Goal: Task Accomplishment & Management: Manage account settings

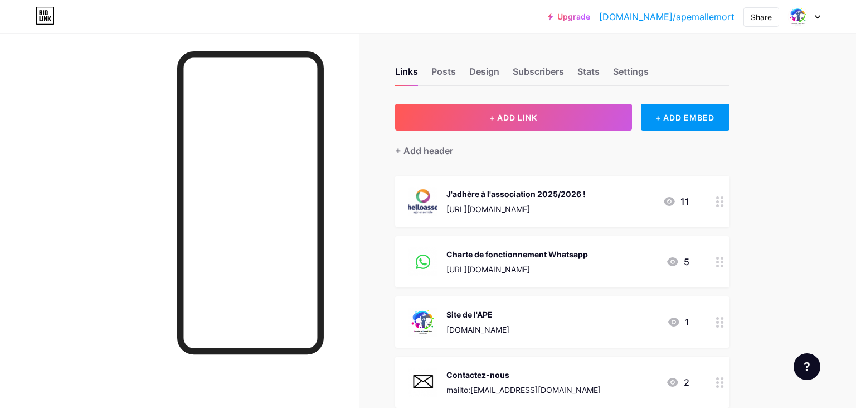
scroll to position [350, 0]
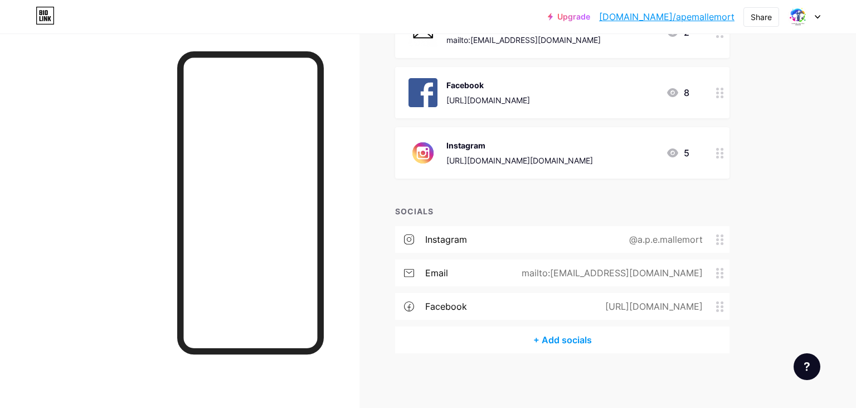
click at [814, 16] on div at bounding box center [804, 17] width 32 height 20
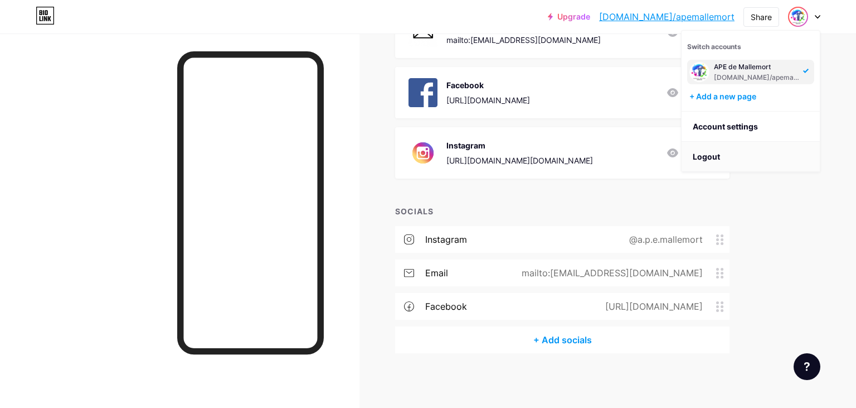
click at [765, 154] on li "Logout" at bounding box center [751, 157] width 138 height 30
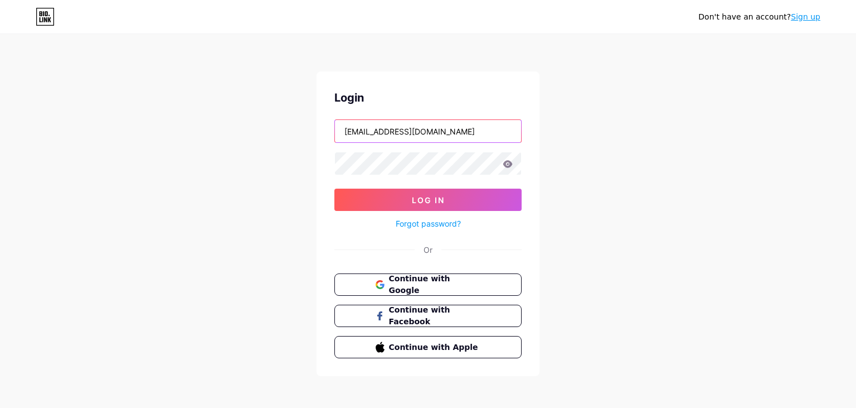
drag, startPoint x: 476, startPoint y: 131, endPoint x: 263, endPoint y: 115, distance: 214.1
click at [335, 120] on input "[EMAIL_ADDRESS][DOMAIN_NAME]" at bounding box center [428, 131] width 186 height 22
type input "[EMAIL_ADDRESS][DOMAIN_NAME]"
click at [554, 125] on div "Don't have an account? Sign up Login [EMAIL_ADDRESS][DOMAIN_NAME] Log In Forgot…" at bounding box center [428, 205] width 856 height 411
click at [451, 276] on button "Continue with Google" at bounding box center [428, 284] width 190 height 23
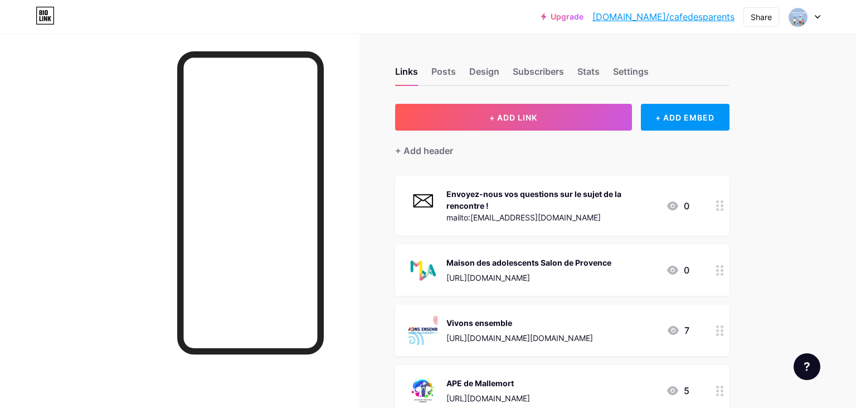
click at [717, 206] on icon at bounding box center [720, 205] width 8 height 11
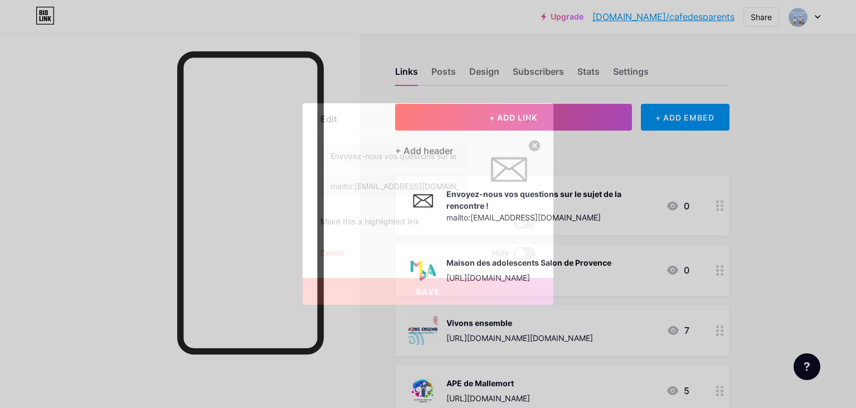
click at [328, 256] on div "Delete" at bounding box center [332, 252] width 23 height 13
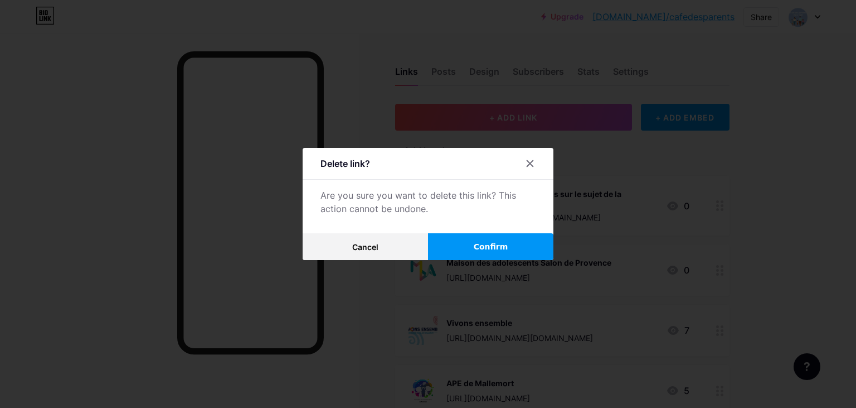
click at [483, 245] on span "Confirm" at bounding box center [491, 247] width 35 height 12
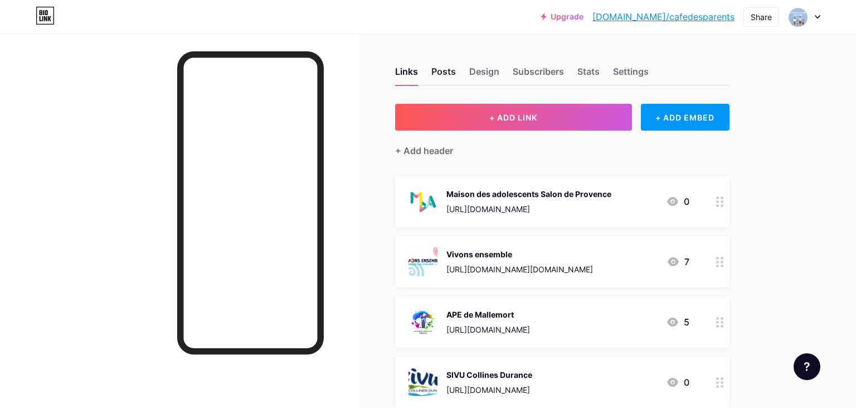
click at [443, 74] on div "Posts" at bounding box center [444, 75] width 25 height 20
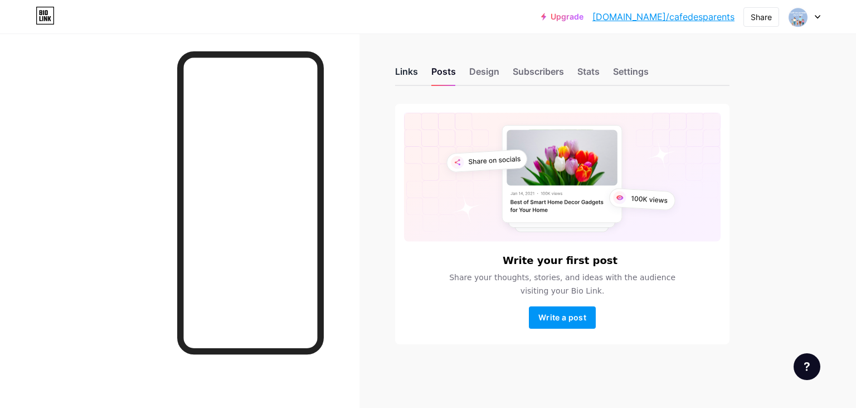
click at [413, 71] on div "Links" at bounding box center [406, 75] width 23 height 20
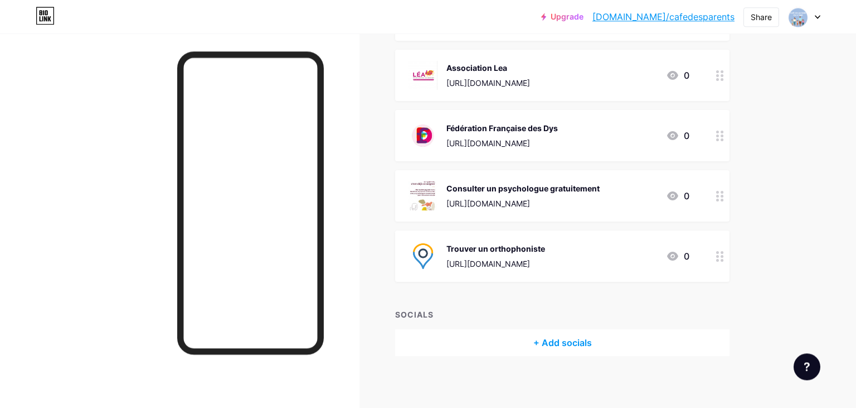
scroll to position [731, 0]
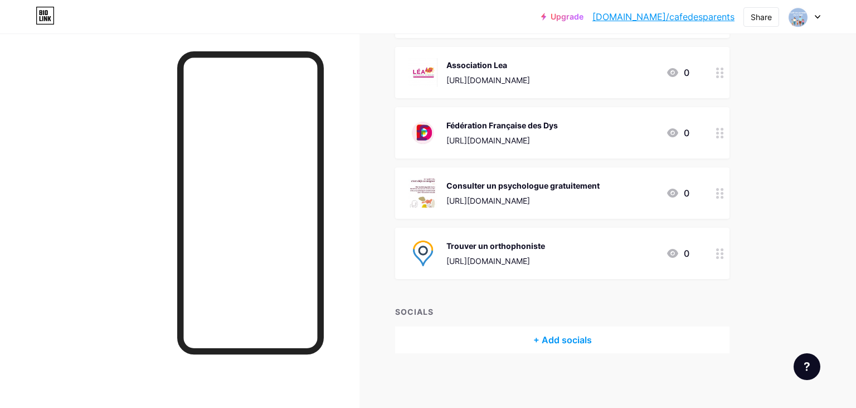
click at [552, 335] on div "+ Add socials" at bounding box center [562, 339] width 335 height 27
click at [432, 101] on div "Email Add" at bounding box center [428, 101] width 215 height 23
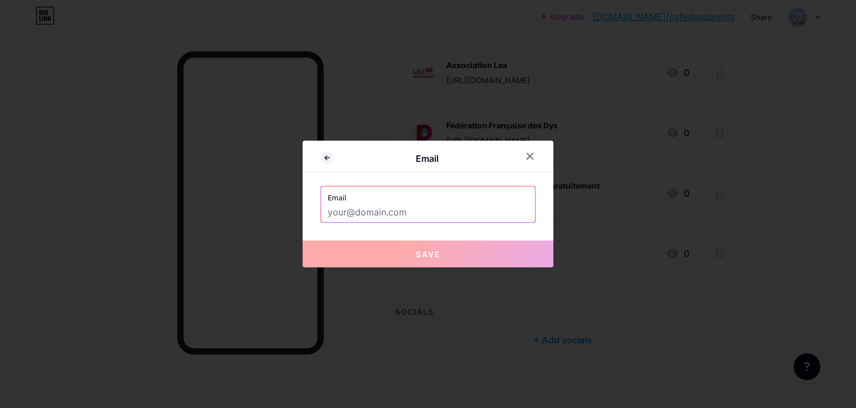
drag, startPoint x: 418, startPoint y: 215, endPoint x: 295, endPoint y: 197, distance: 123.9
click at [328, 203] on input "text" at bounding box center [428, 212] width 201 height 19
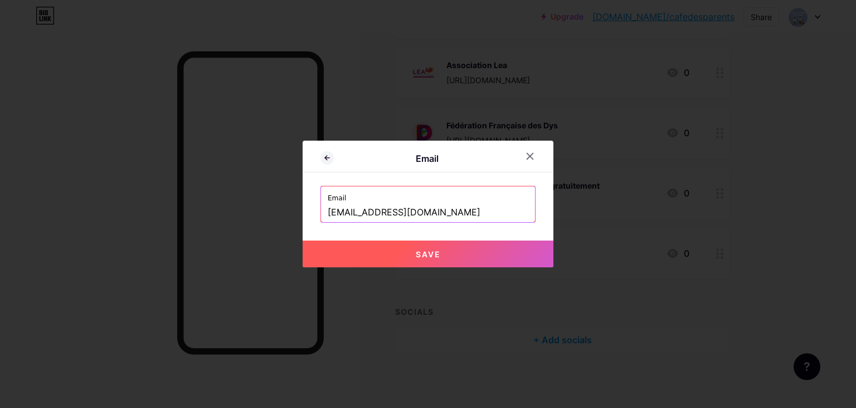
click at [407, 248] on button "Save" at bounding box center [428, 253] width 251 height 27
type input "mailto:cafedesparentsmallemort@gmail.com"
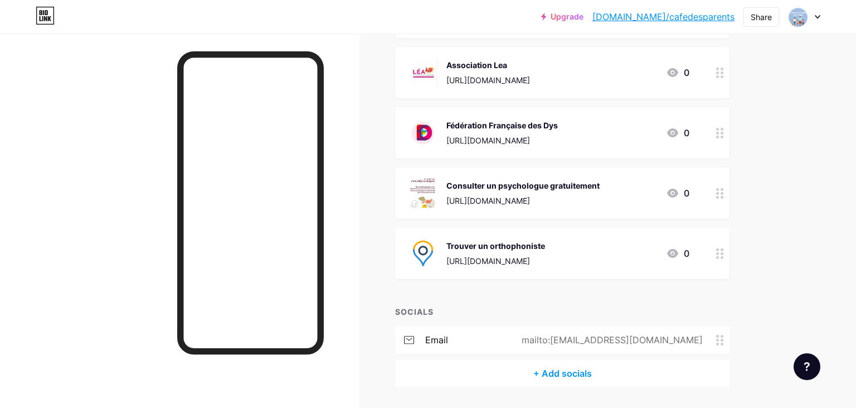
click at [818, 20] on div at bounding box center [804, 17] width 32 height 20
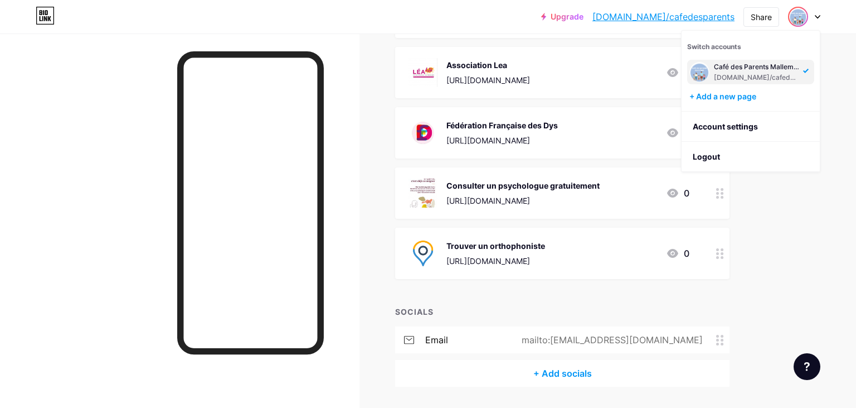
click at [767, 76] on div "bio.link/cafedesparents" at bounding box center [757, 77] width 86 height 9
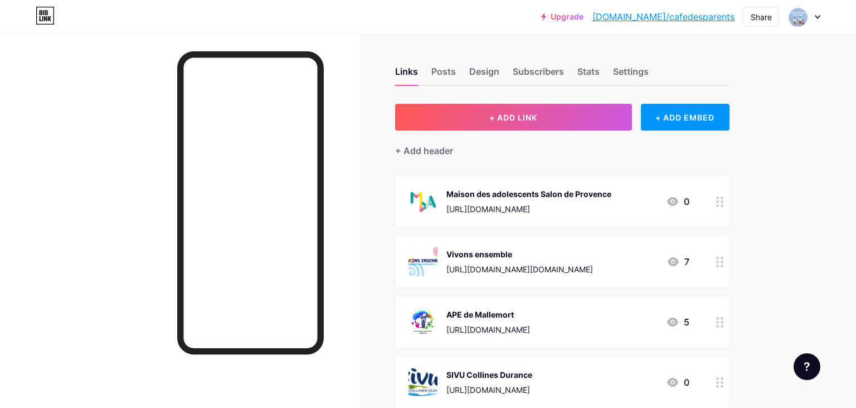
click at [679, 17] on link "[DOMAIN_NAME]/cafedesparents" at bounding box center [664, 16] width 142 height 13
click at [633, 70] on div "Settings" at bounding box center [631, 75] width 36 height 20
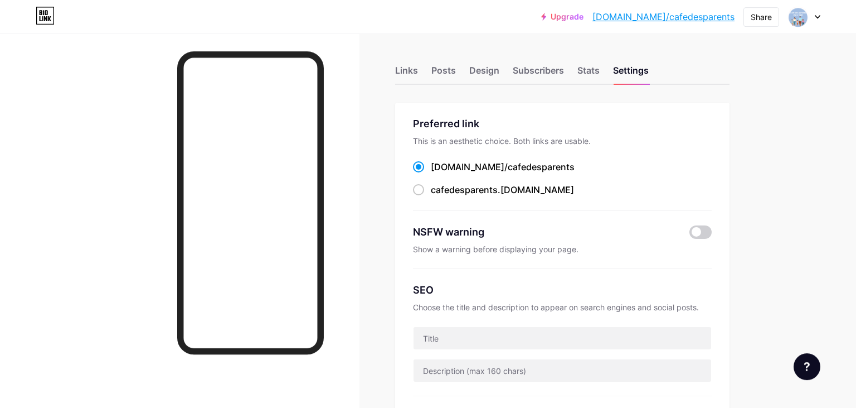
scroll to position [1, 0]
click at [404, 68] on div "Links" at bounding box center [406, 74] width 23 height 20
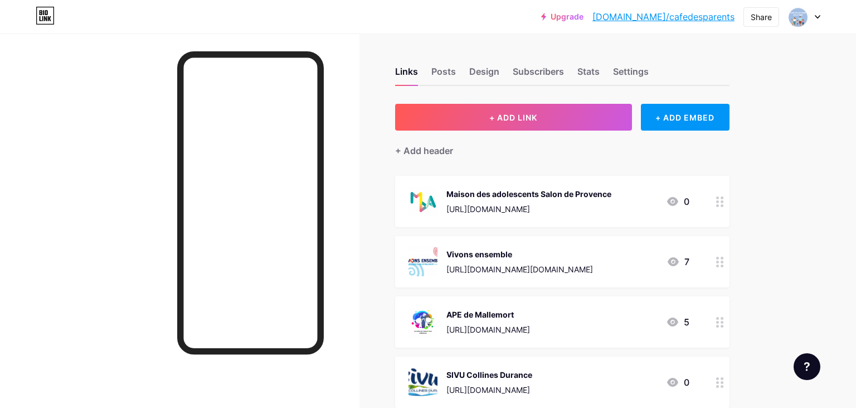
click at [716, 202] on div at bounding box center [720, 201] width 19 height 51
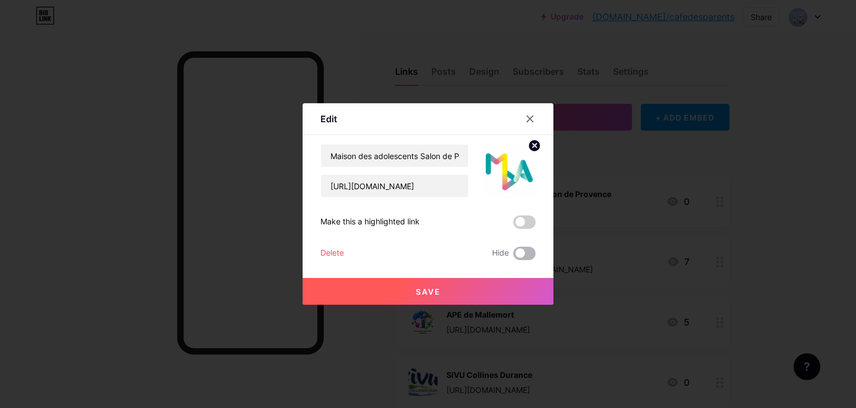
click at [536, 253] on span at bounding box center [524, 252] width 22 height 13
click at [513, 256] on input "checkbox" at bounding box center [513, 256] width 0 height 0
click at [510, 282] on button "Save" at bounding box center [428, 291] width 251 height 27
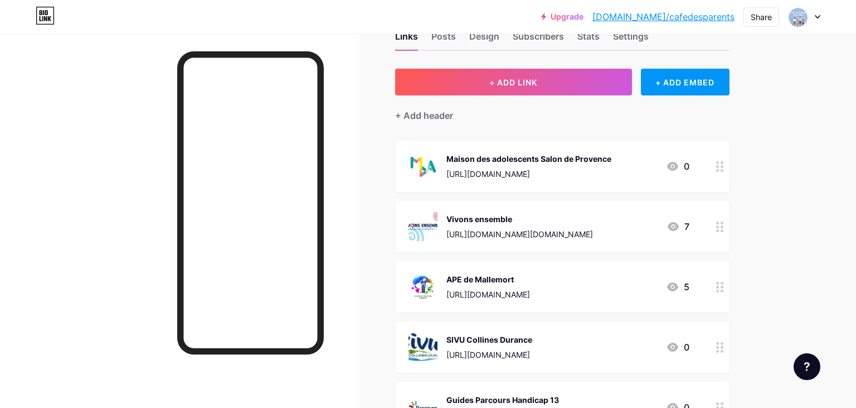
scroll to position [59, 0]
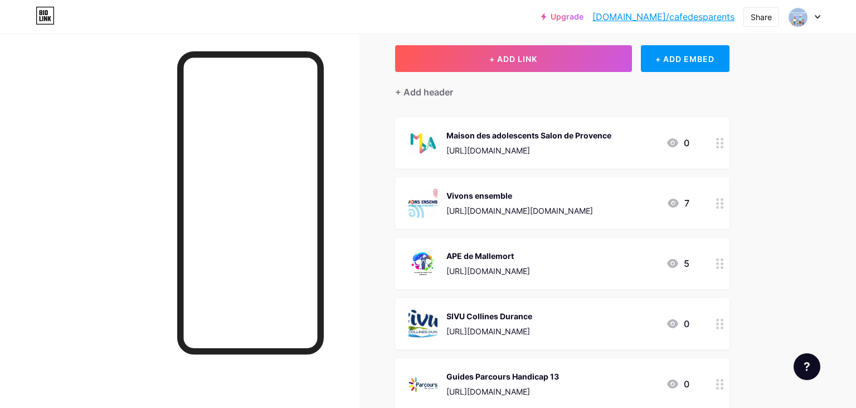
click at [721, 322] on circle at bounding box center [722, 323] width 3 height 3
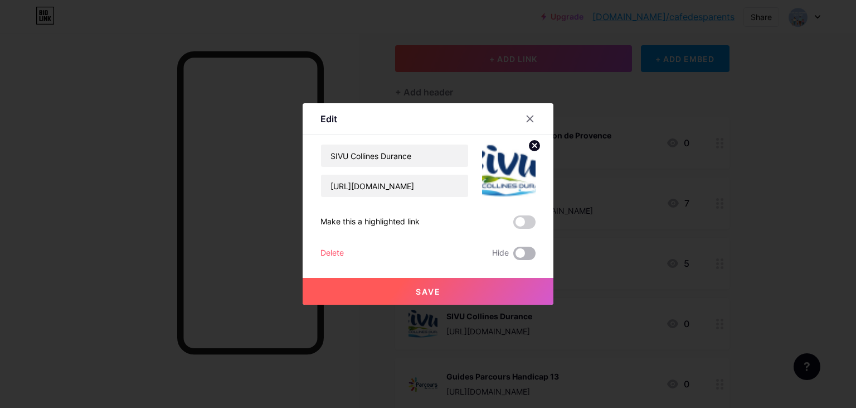
click at [533, 254] on span at bounding box center [524, 252] width 22 height 13
click at [513, 256] on input "checkbox" at bounding box center [513, 256] width 0 height 0
click at [527, 287] on button "Save" at bounding box center [428, 291] width 251 height 27
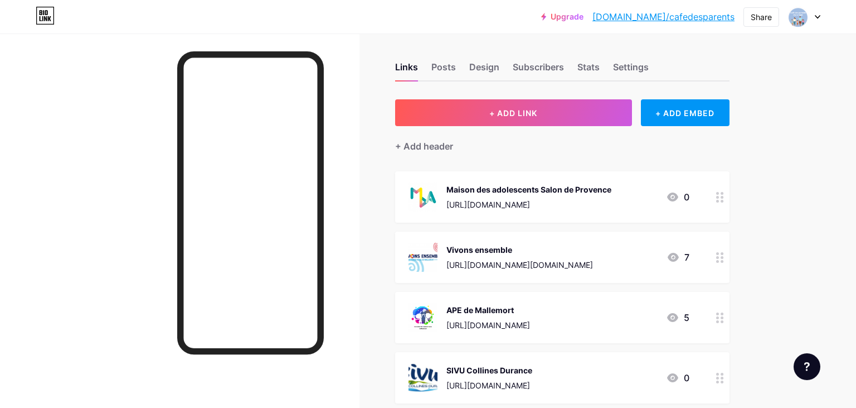
scroll to position [0, 0]
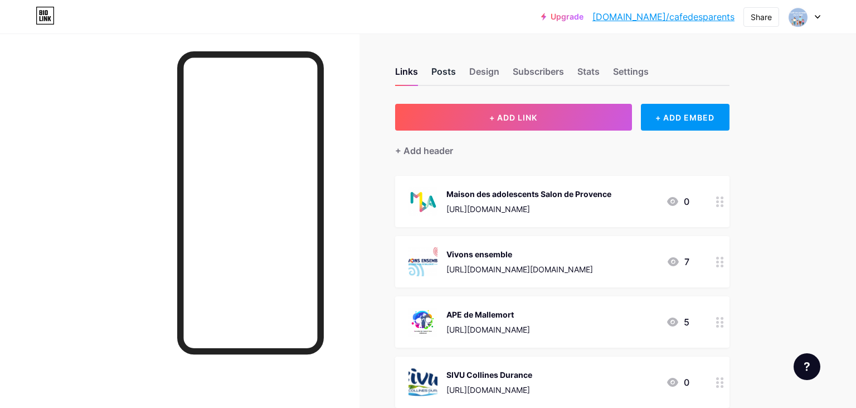
click at [454, 75] on div "Posts" at bounding box center [444, 75] width 25 height 20
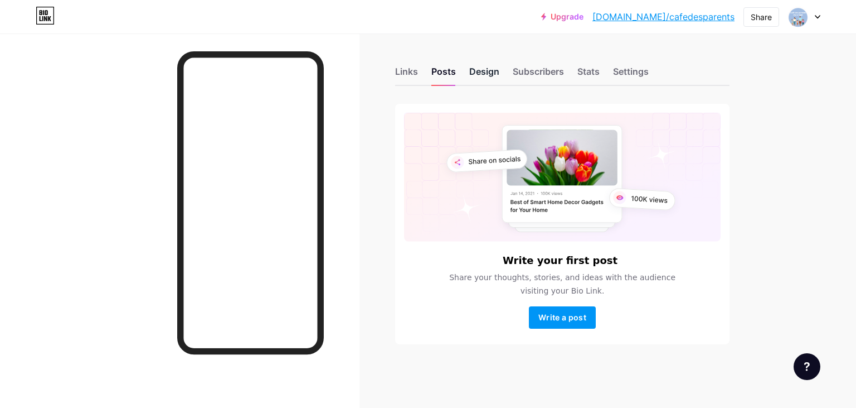
click at [481, 75] on div "Design" at bounding box center [484, 75] width 30 height 20
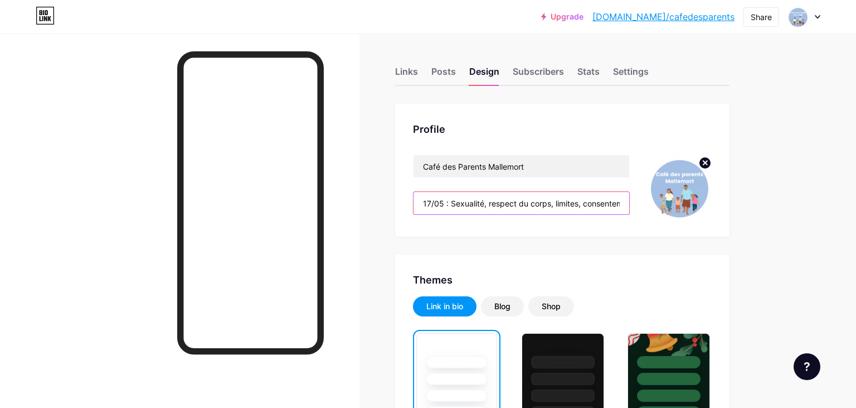
drag, startPoint x: 421, startPoint y: 203, endPoint x: 648, endPoint y: 207, distance: 227.0
click at [630, 207] on div "17/05 : Sexualité, respect du corps, limites, consentement et puberté… Parlons-…" at bounding box center [521, 202] width 217 height 23
type input "nt et puberté… Parlons-en dès le plus jeune âge !"
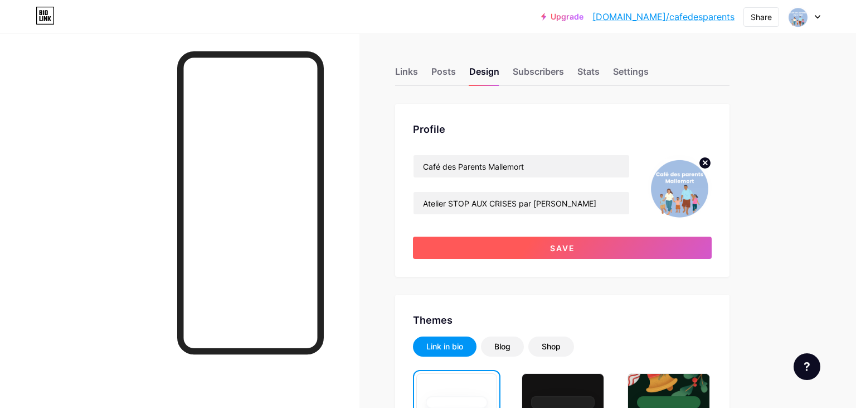
click at [573, 244] on span "Save" at bounding box center [562, 247] width 25 height 9
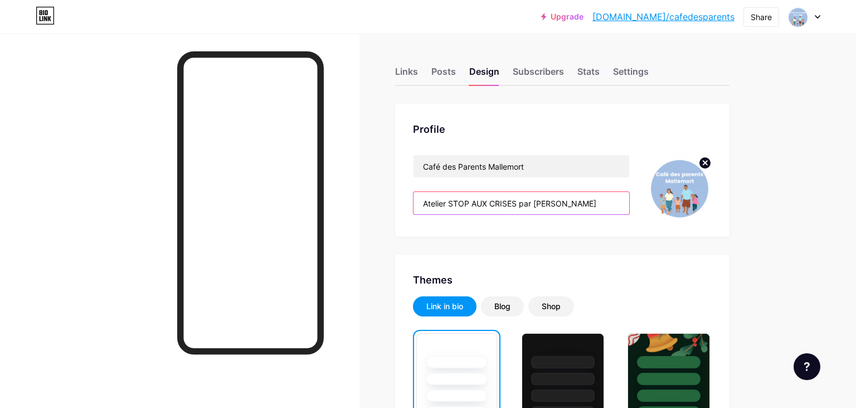
click at [523, 200] on input "Atelier STOP AUX CRISES par [PERSON_NAME]" at bounding box center [522, 203] width 216 height 22
click at [517, 204] on input "Atelier STOP AUX CRISES par [PERSON_NAME]" at bounding box center [522, 203] width 216 height 22
click at [520, 204] on input "Atelier STOP AUX CRISES par [PERSON_NAME]" at bounding box center [522, 203] width 216 height 22
click at [597, 200] on input "Atelier STOP AUX CRISES par [PERSON_NAME]" at bounding box center [522, 203] width 216 height 22
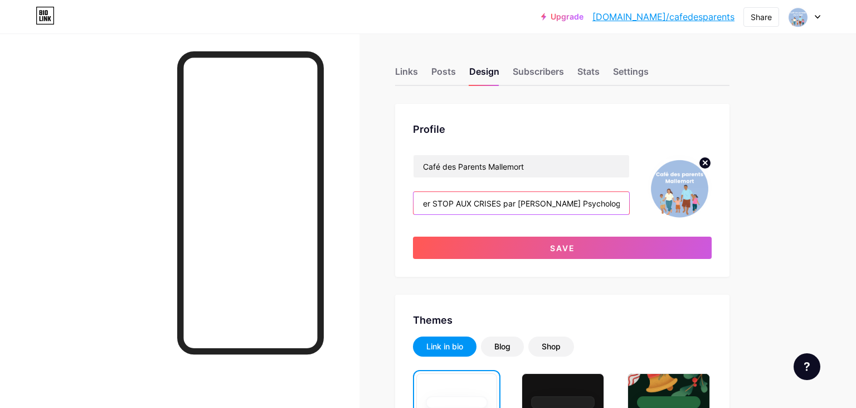
scroll to position [0, 20]
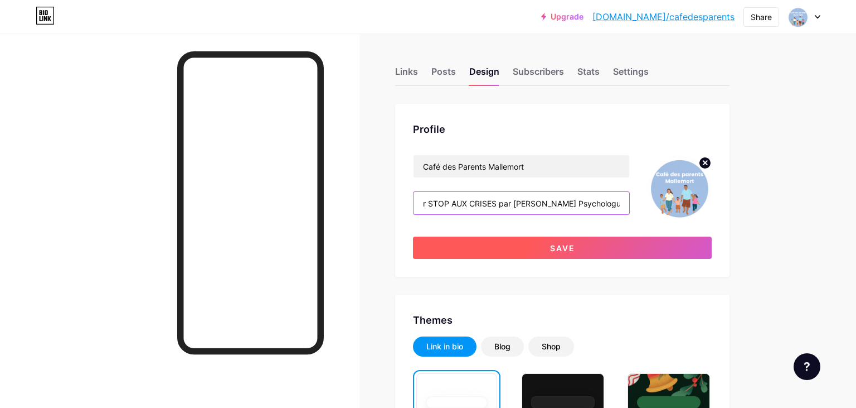
type input "Atelier STOP AUX CRISES par [PERSON_NAME] Psychologue"
click at [558, 250] on span "Save" at bounding box center [562, 247] width 25 height 9
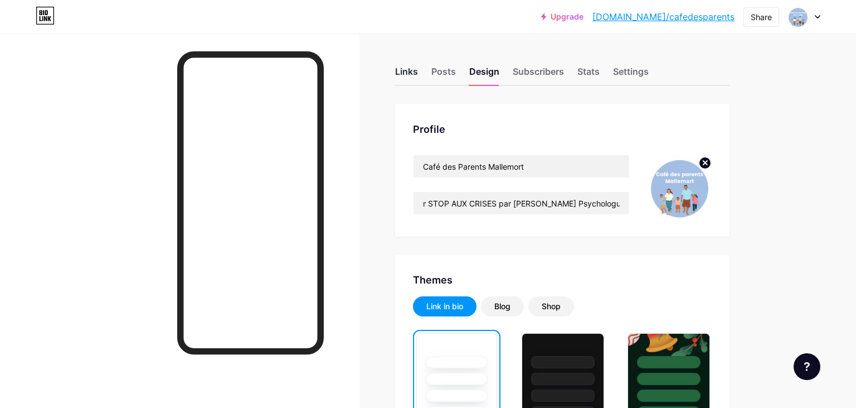
click at [405, 74] on div "Links" at bounding box center [406, 75] width 23 height 20
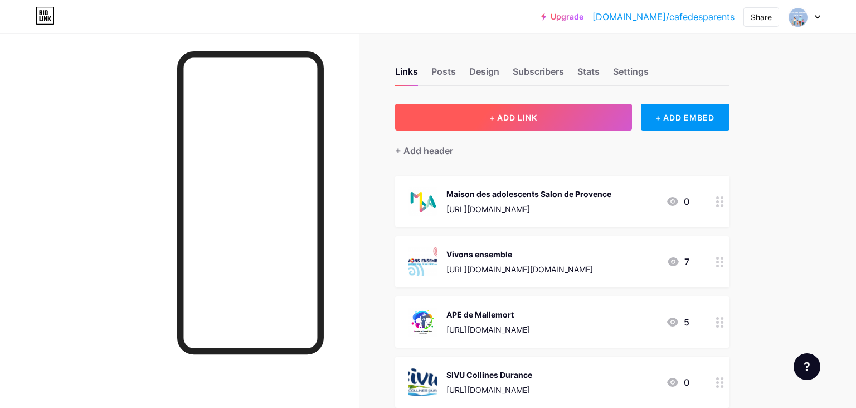
click at [571, 120] on button "+ ADD LINK" at bounding box center [513, 117] width 237 height 27
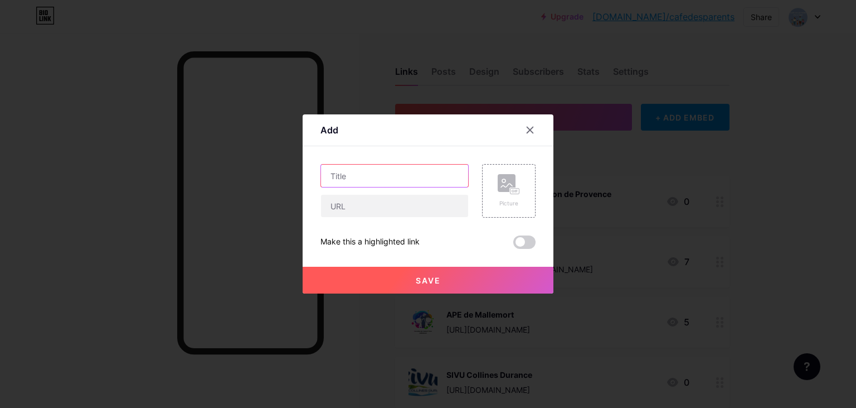
click at [409, 177] on input "text" at bounding box center [394, 175] width 147 height 22
type input "[PERSON_NAME] Psychologue"
click at [353, 210] on input "text" at bounding box center [394, 206] width 147 height 22
click at [374, 202] on input "text" at bounding box center [394, 206] width 147 height 22
paste input "[URL][DOMAIN_NAME]"
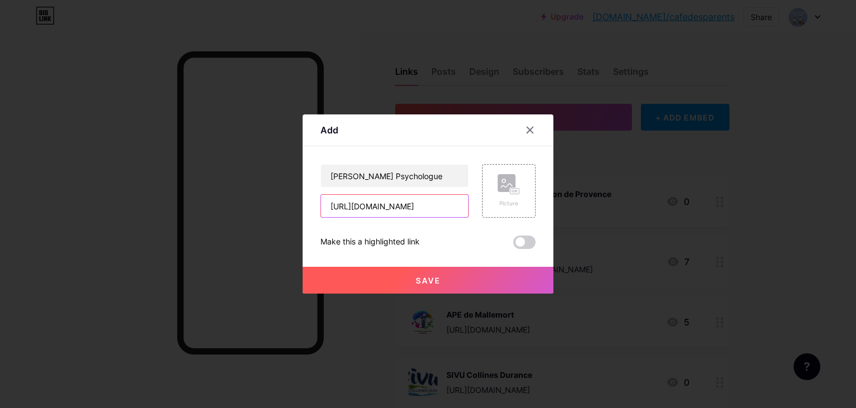
scroll to position [0, 42]
type input "[URL][DOMAIN_NAME]"
click at [523, 195] on div "Picture" at bounding box center [509, 191] width 54 height 54
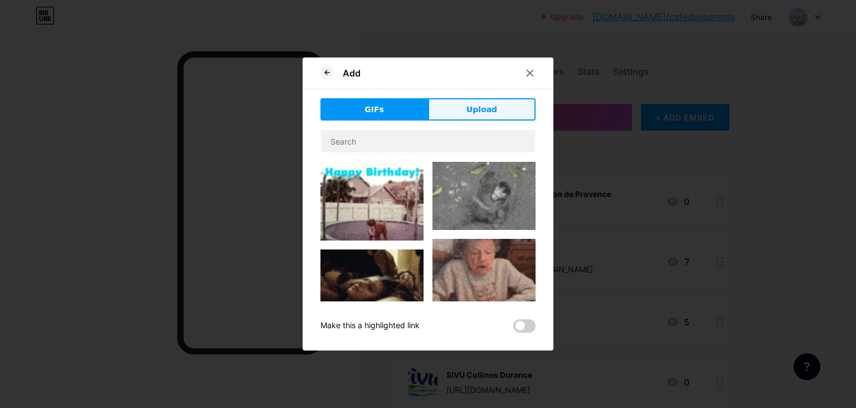
click at [452, 108] on button "Upload" at bounding box center [482, 109] width 108 height 22
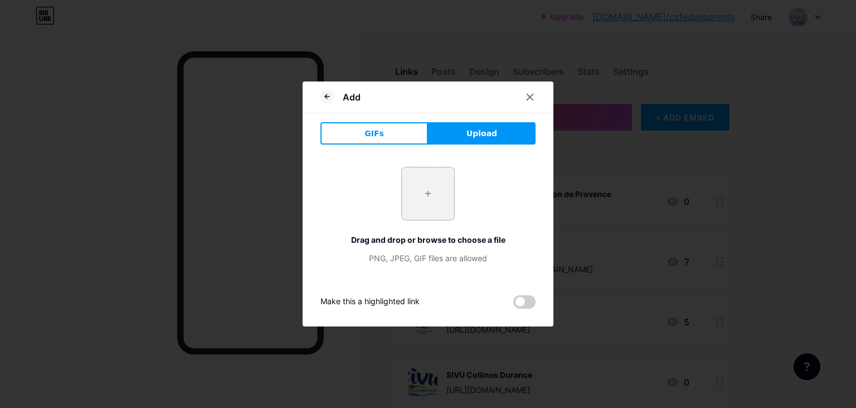
click at [426, 204] on input "file" at bounding box center [428, 193] width 52 height 52
click at [338, 207] on div "+ Drag and drop or browse to choose a file PNG, JPEG, GIF files are allowed" at bounding box center [428, 215] width 215 height 97
click at [326, 97] on icon at bounding box center [326, 96] width 2 height 4
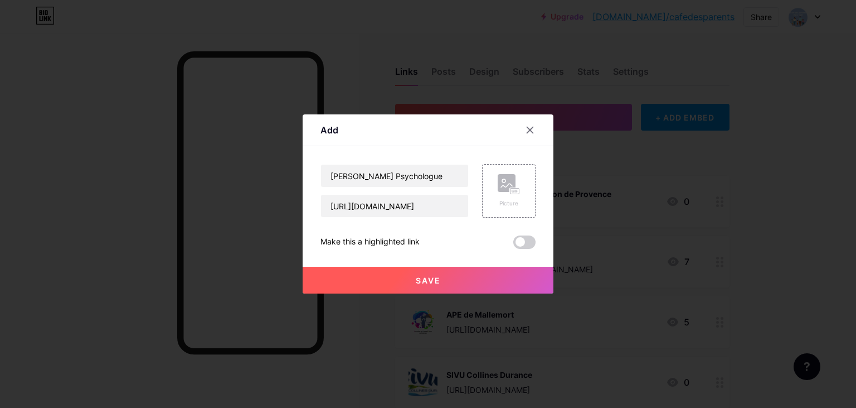
click at [417, 276] on span "Save" at bounding box center [428, 279] width 25 height 9
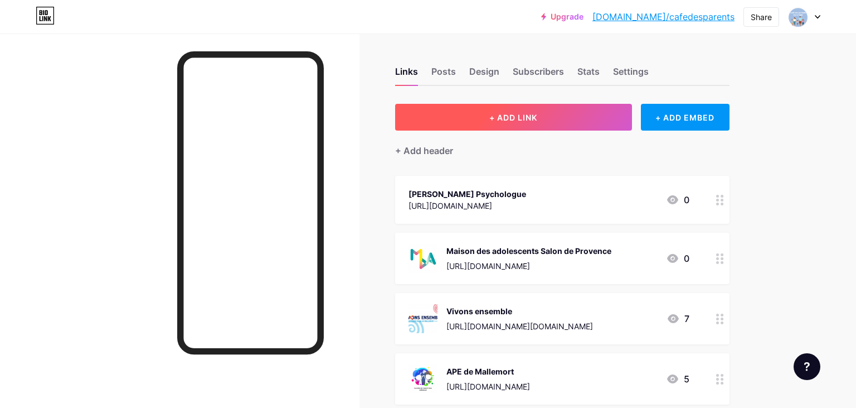
click at [583, 124] on button "+ ADD LINK" at bounding box center [513, 117] width 237 height 27
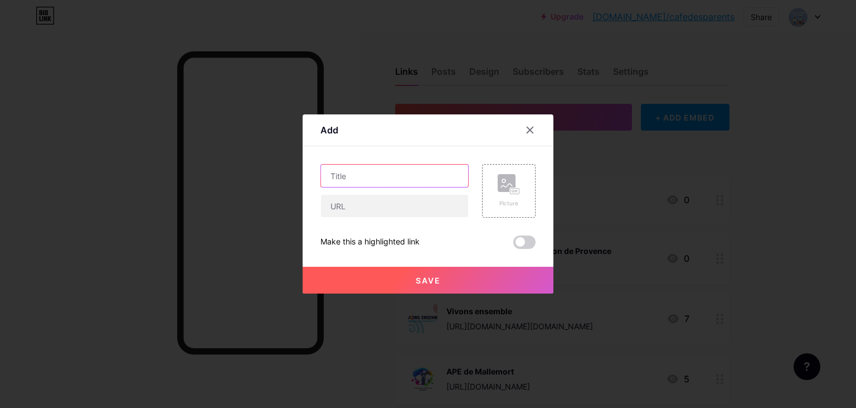
click at [370, 182] on input "text" at bounding box center [394, 175] width 147 height 22
type input "Inscriptions Atelier du [DATE]"
click at [357, 212] on input "text" at bounding box center [394, 206] width 147 height 22
click at [409, 205] on input "text" at bounding box center [394, 206] width 147 height 22
paste input "[URL][DOMAIN_NAME]"
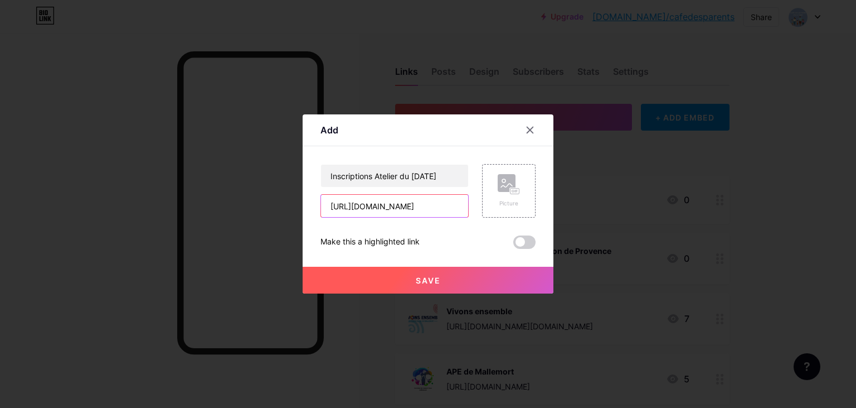
scroll to position [0, 357]
type input "[URL][DOMAIN_NAME]"
click at [428, 280] on span "Save" at bounding box center [428, 279] width 25 height 9
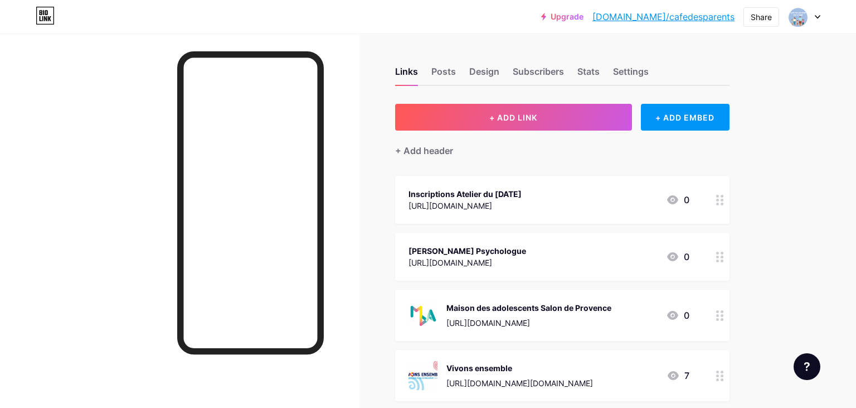
click at [715, 202] on div at bounding box center [720, 200] width 19 height 48
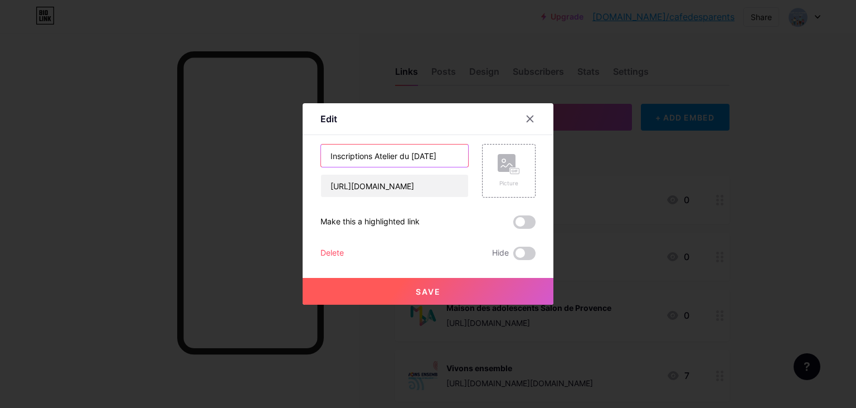
click at [374, 156] on input "Inscriptions Atelier du [DATE]" at bounding box center [394, 155] width 147 height 22
click at [398, 156] on input "Inscriptions Atelier du [DATE]" at bounding box center [394, 155] width 147 height 22
click at [372, 155] on input "Inscriptions Atelier du [DATE]" at bounding box center [394, 155] width 147 height 22
type input "Inscriptions STOP AUX CRISES Atelier du [DATE]"
click at [461, 288] on button "Save" at bounding box center [428, 291] width 251 height 27
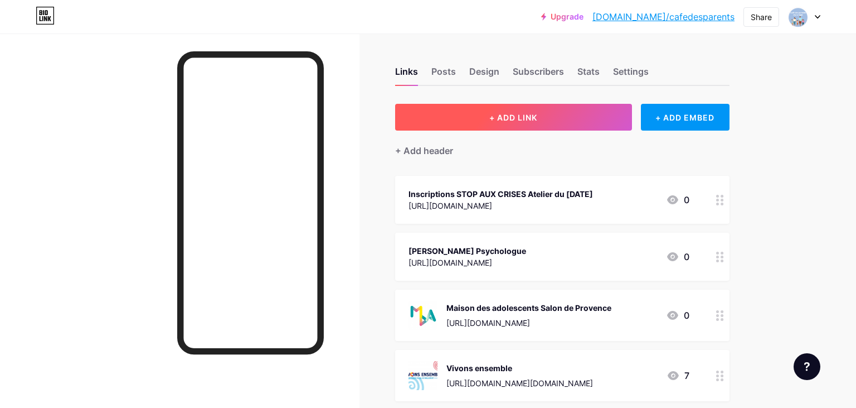
click at [479, 115] on button "+ ADD LINK" at bounding box center [513, 117] width 237 height 27
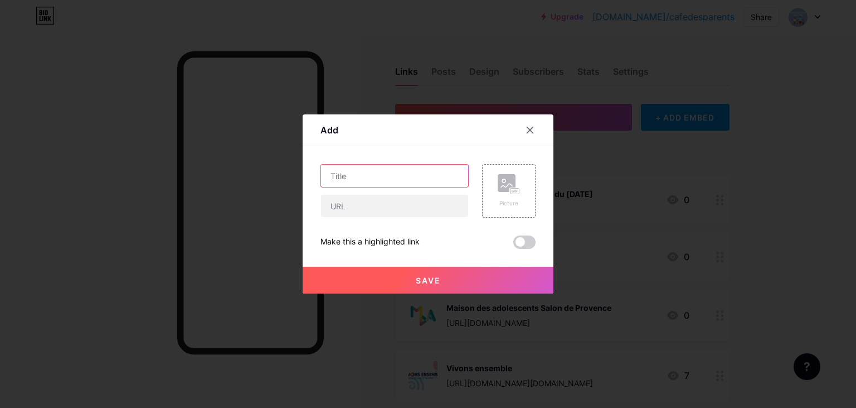
click at [357, 176] on input "text" at bounding box center [394, 175] width 147 height 22
click at [432, 179] on input "text" at bounding box center [394, 175] width 147 height 22
type input "Inscriptions Atelier STOP AUX CRISES [DATE]"
click at [385, 206] on input "text" at bounding box center [394, 206] width 147 height 22
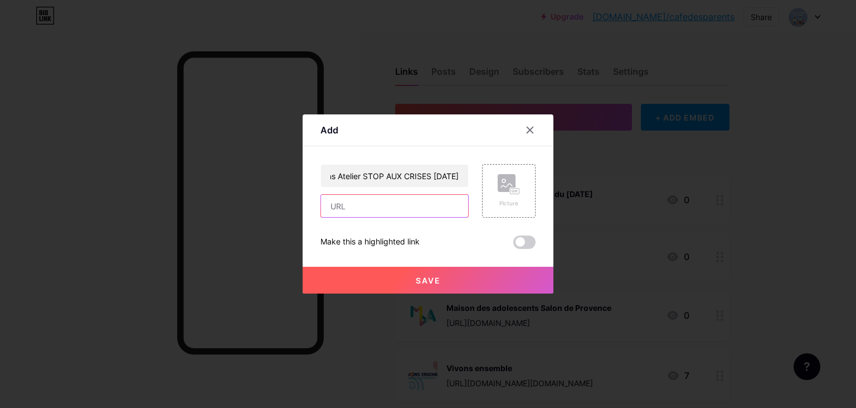
paste input "[URL][DOMAIN_NAME]"
type input "[URL][DOMAIN_NAME]"
click at [425, 278] on span "Save" at bounding box center [428, 279] width 25 height 9
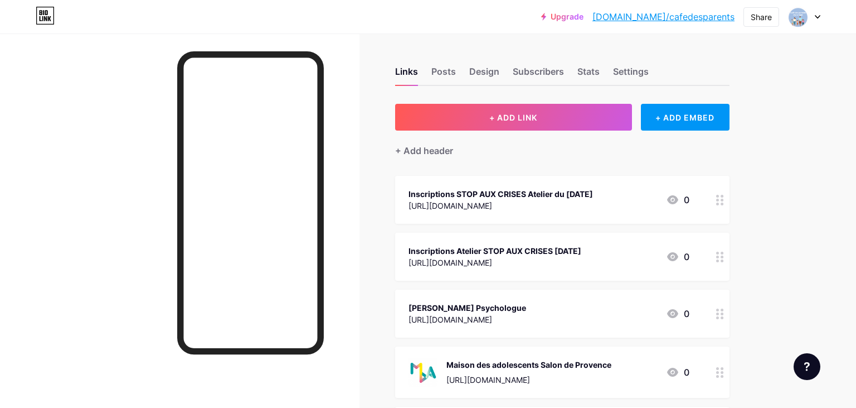
click at [699, 257] on div "Inscriptions Atelier STOP AUX CRISES [DATE] [URL][DOMAIN_NAME] 0" at bounding box center [562, 256] width 335 height 48
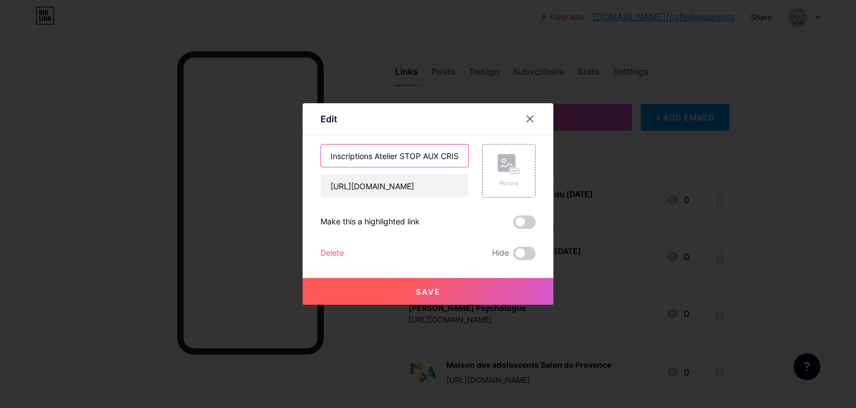
drag, startPoint x: 401, startPoint y: 155, endPoint x: 375, endPoint y: 153, distance: 26.3
click at [375, 153] on input "Inscriptions Atelier STOP AUX CRISES [DATE]" at bounding box center [394, 155] width 147 height 22
drag, startPoint x: 434, startPoint y: 155, endPoint x: 447, endPoint y: 155, distance: 13.4
click at [458, 155] on input "Inscriptions STOP AUX CRISEAtelier S [DATE]" at bounding box center [394, 155] width 147 height 22
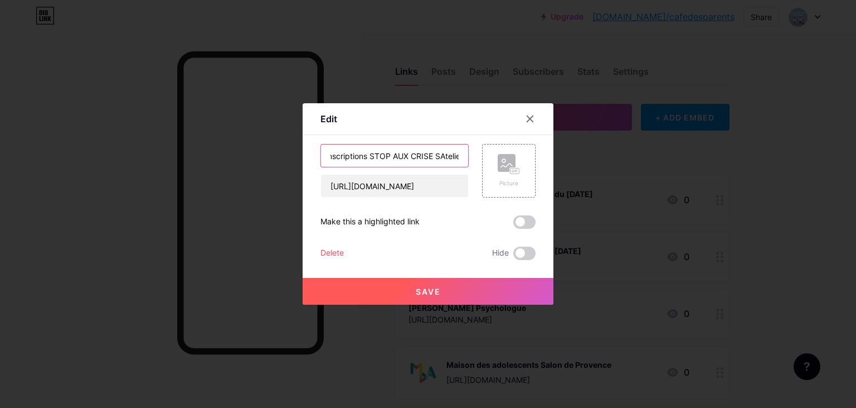
scroll to position [0, 10]
drag, startPoint x: 426, startPoint y: 154, endPoint x: 435, endPoint y: 154, distance: 8.9
click at [442, 153] on input "Inscriptions STOP AUX CRISE SAtelier [DATE]" at bounding box center [394, 155] width 147 height 22
click at [431, 154] on input "Inscriptions STOP AUX CRISE SAtelier [DATE]" at bounding box center [394, 155] width 147 height 22
drag, startPoint x: 460, startPoint y: 153, endPoint x: 437, endPoint y: 154, distance: 23.4
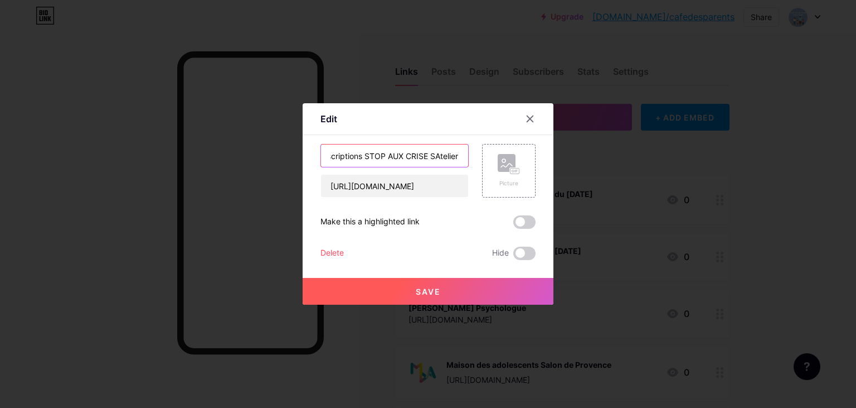
click at [437, 154] on input "Inscriptions STOP AUX CRISE SAtelier [DATE]" at bounding box center [394, 155] width 147 height 22
type input "Inscriptions STOP AUX CRISES Atelier du [DATE]"
click at [436, 291] on span "Save" at bounding box center [428, 291] width 25 height 9
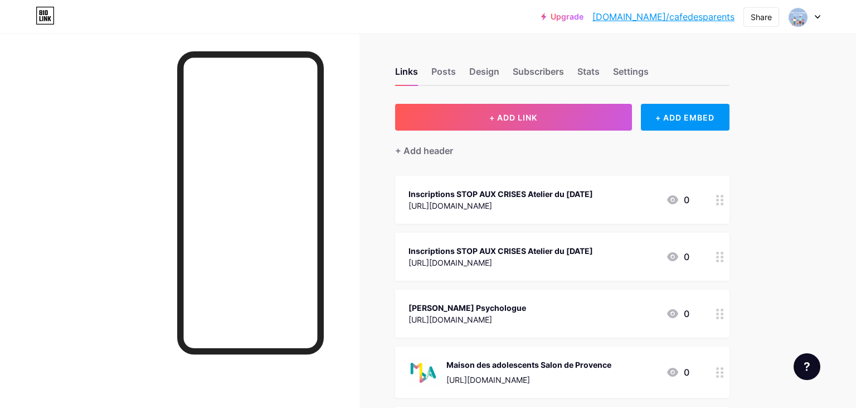
click at [717, 274] on div at bounding box center [720, 256] width 19 height 48
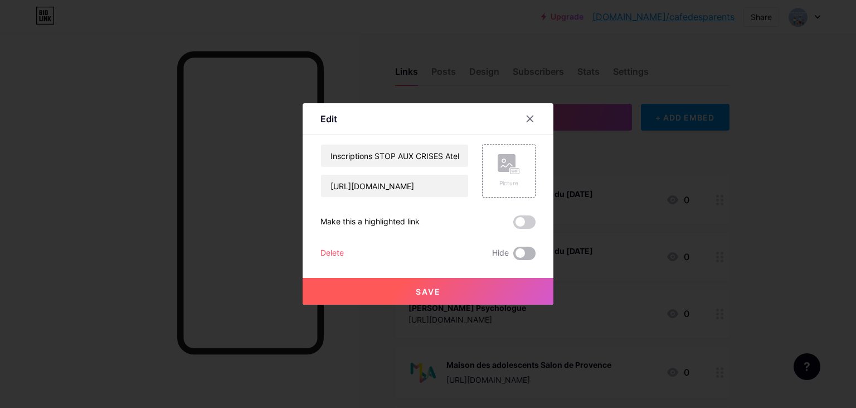
click at [534, 252] on span at bounding box center [524, 252] width 22 height 13
click at [513, 256] on input "checkbox" at bounding box center [513, 256] width 0 height 0
click at [529, 279] on button "Save" at bounding box center [428, 291] width 251 height 27
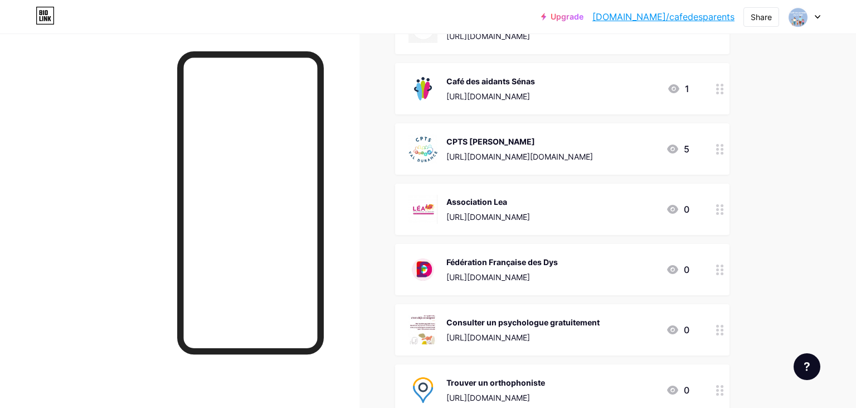
scroll to position [935, 0]
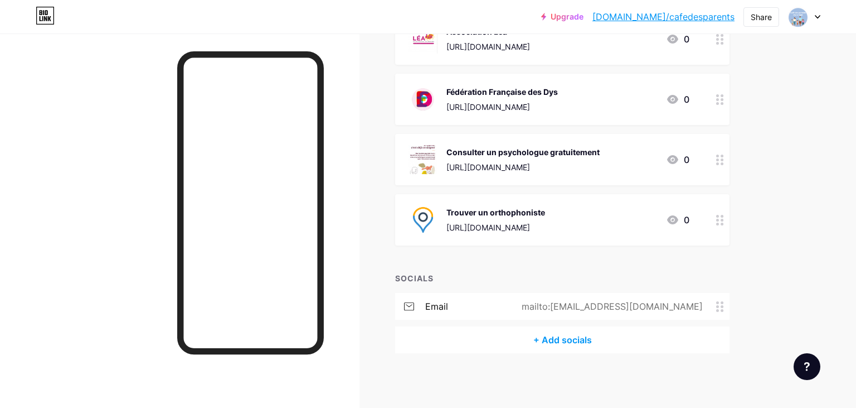
click at [110, 47] on div at bounding box center [180, 237] width 360 height 408
click at [766, 25] on div "Share" at bounding box center [762, 17] width 36 height 20
click at [755, 56] on div "Copy link" at bounding box center [696, 57] width 166 height 27
